Goal: Information Seeking & Learning: Learn about a topic

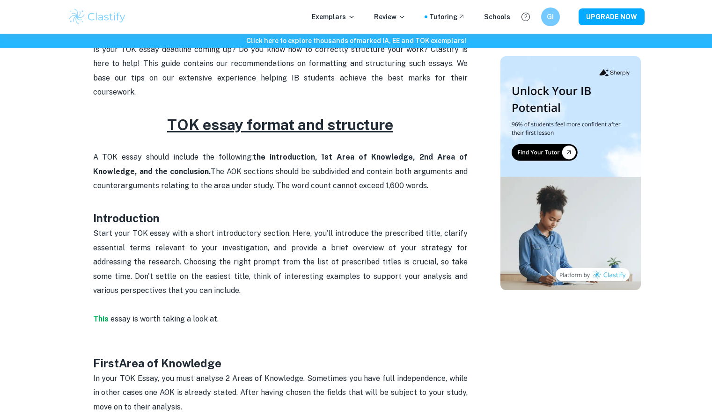
scroll to position [340, 0]
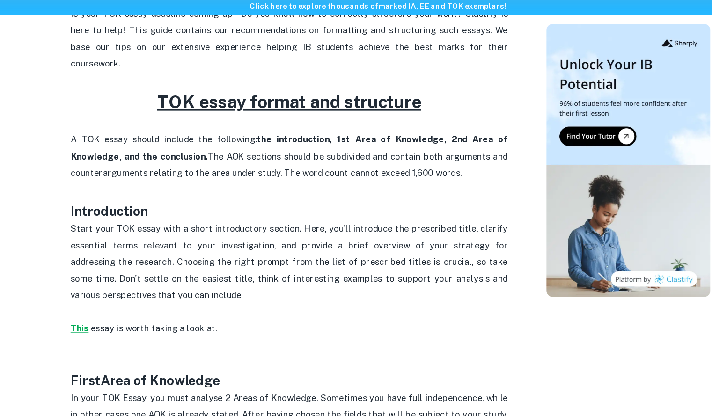
click at [99, 313] on strong "This" at bounding box center [100, 317] width 15 height 9
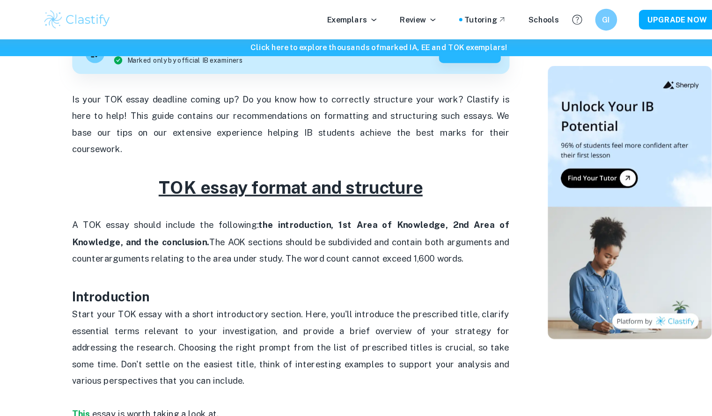
scroll to position [302, 0]
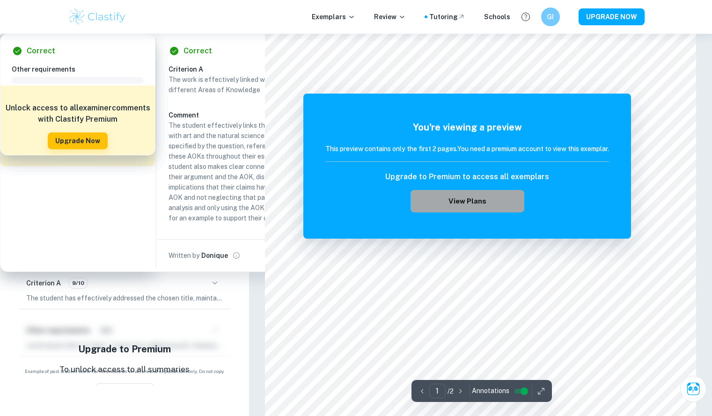
click at [488, 203] on button "View Plans" at bounding box center [466, 201] width 113 height 22
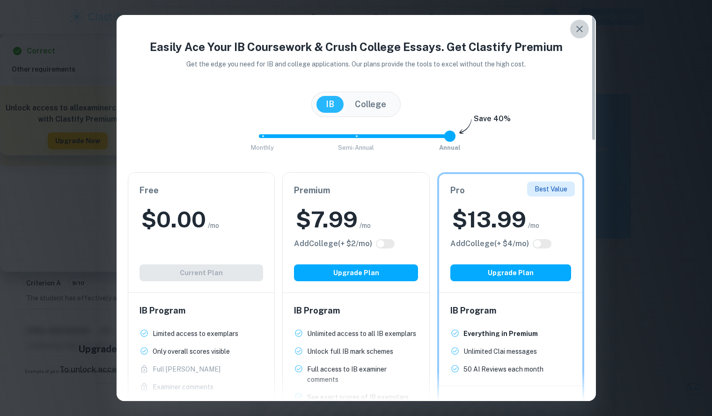
click at [577, 29] on icon "button" at bounding box center [579, 28] width 11 height 11
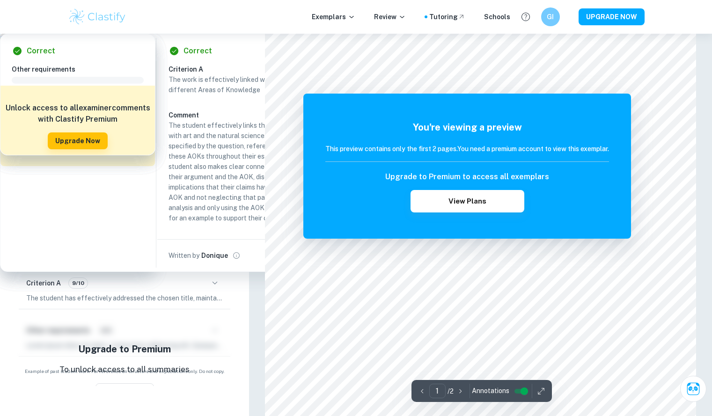
click at [547, 98] on div "You're viewing a preview This preview contains only the first 2 pages. You need…" at bounding box center [466, 166] width 327 height 145
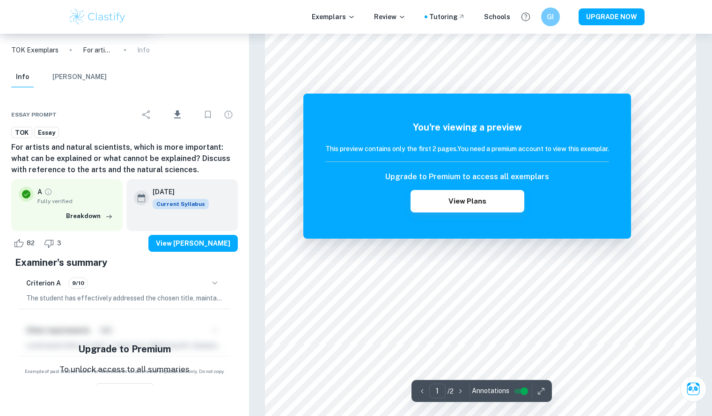
scroll to position [279, 0]
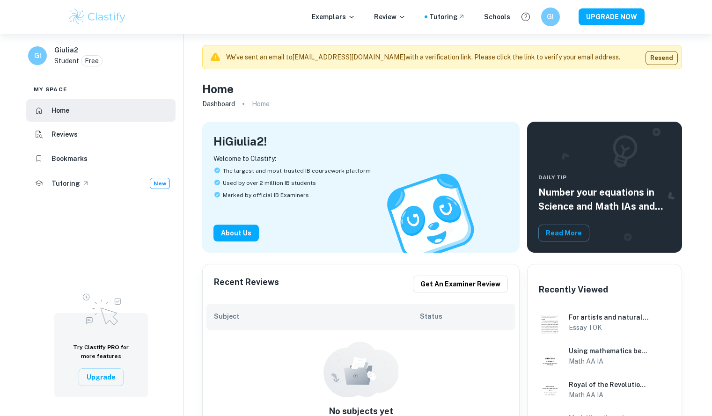
click at [346, 22] on div "Exemplars Review Tutoring Schools GI UPGRADE NOW" at bounding box center [356, 16] width 599 height 19
click at [339, 16] on p "Exemplars" at bounding box center [334, 17] width 44 height 10
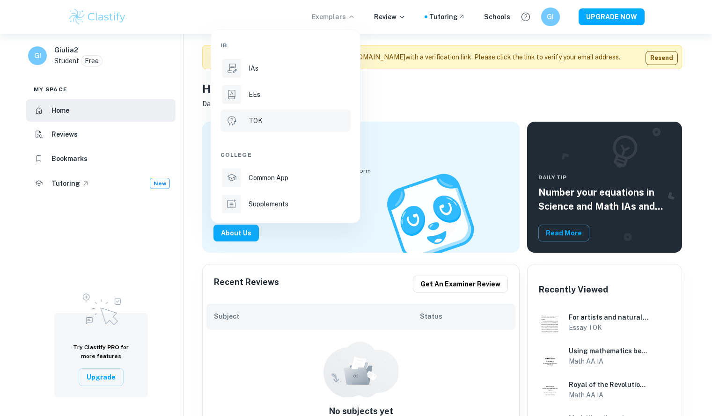
click at [252, 117] on p "TOK" at bounding box center [255, 121] width 14 height 10
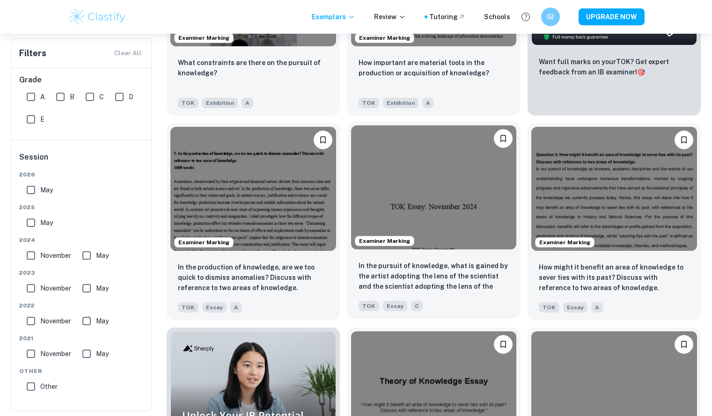
scroll to position [330, 0]
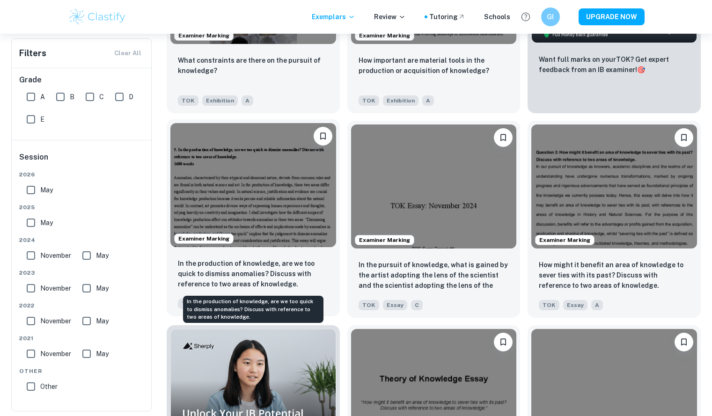
click at [290, 262] on p "In the production of knowledge, are we too quick to dismiss anomalies? Discuss …" at bounding box center [253, 273] width 151 height 31
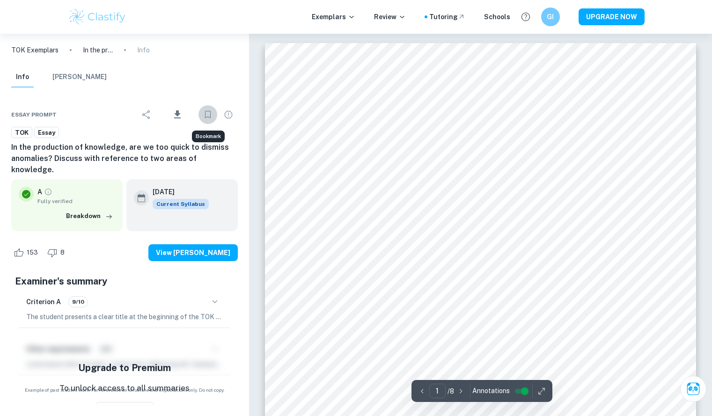
click at [207, 118] on icon "Bookmark" at bounding box center [207, 114] width 11 height 11
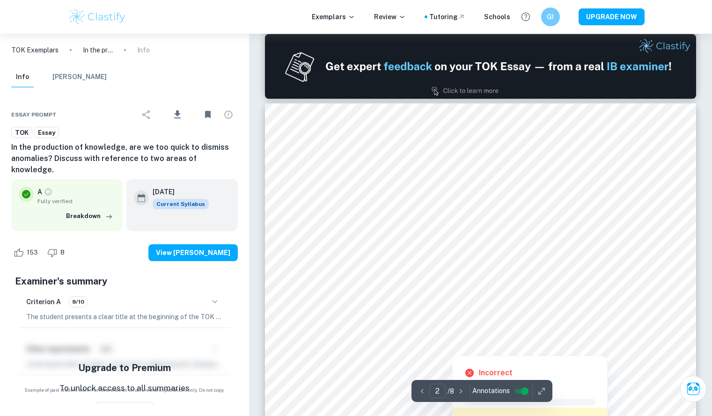
scroll to position [568, 0]
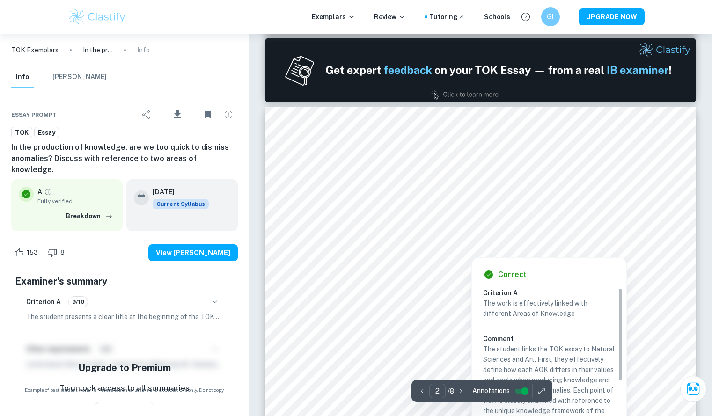
type input "1"
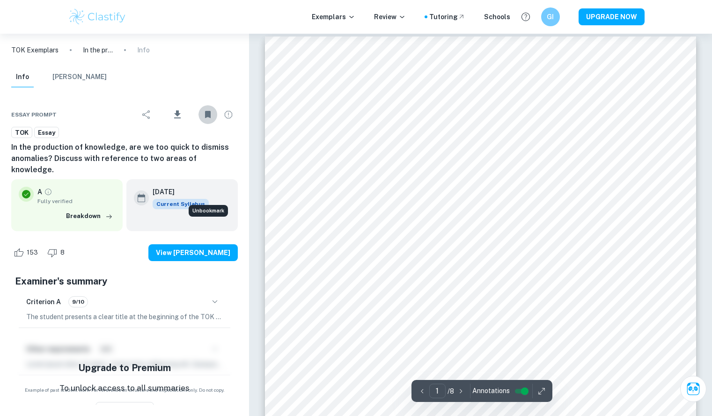
scroll to position [0, 0]
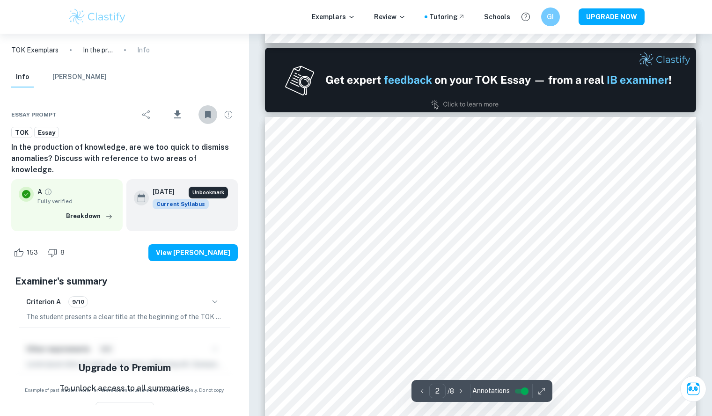
type input "1"
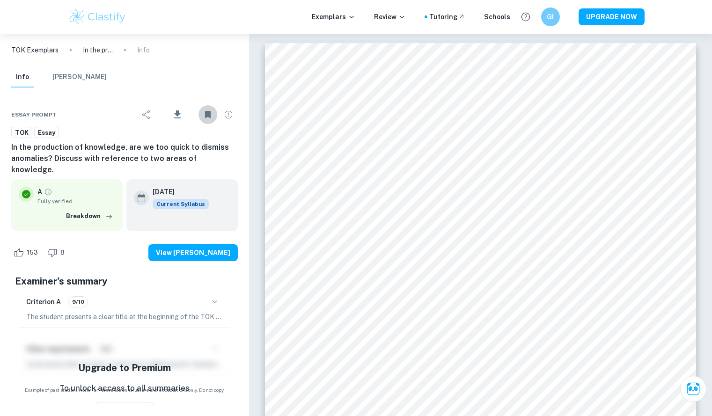
click at [78, 73] on button "Mark Scheme" at bounding box center [79, 77] width 54 height 21
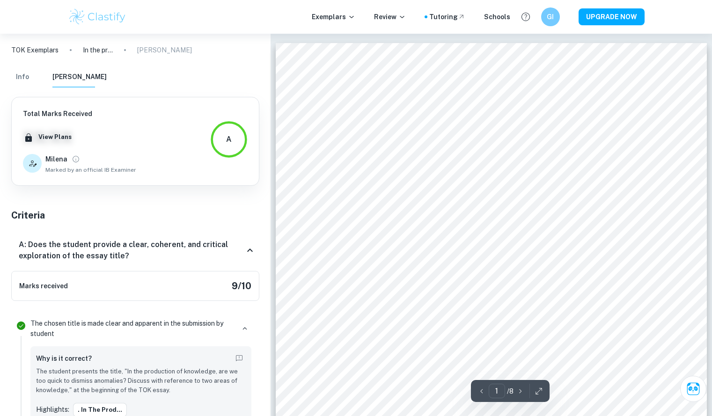
click at [36, 161] on icon at bounding box center [32, 163] width 10 height 10
click at [69, 159] on button "View full profile" at bounding box center [75, 159] width 13 height 13
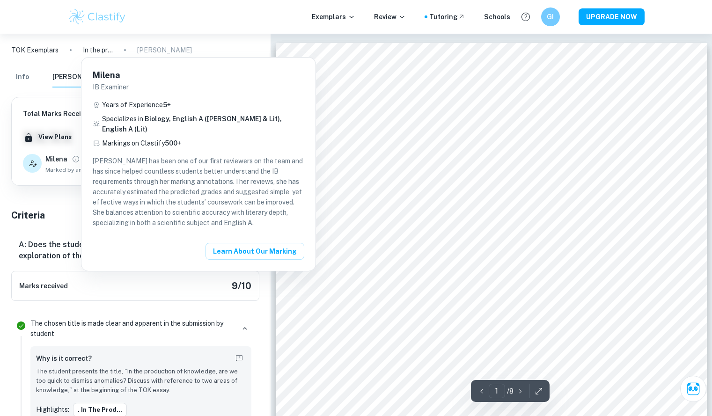
click at [67, 196] on div at bounding box center [356, 208] width 712 height 416
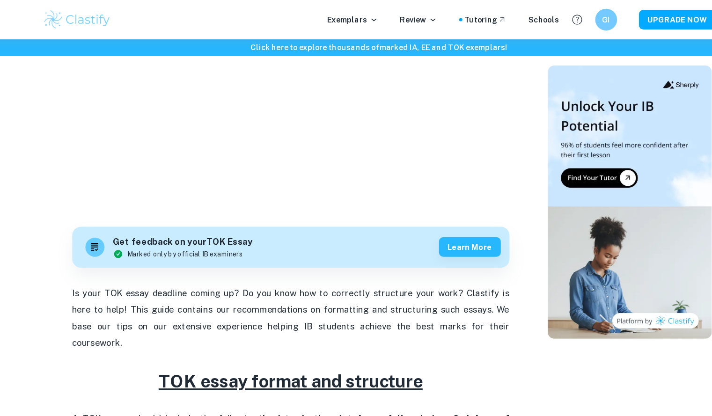
scroll to position [108, 0]
